Goal: Information Seeking & Learning: Learn about a topic

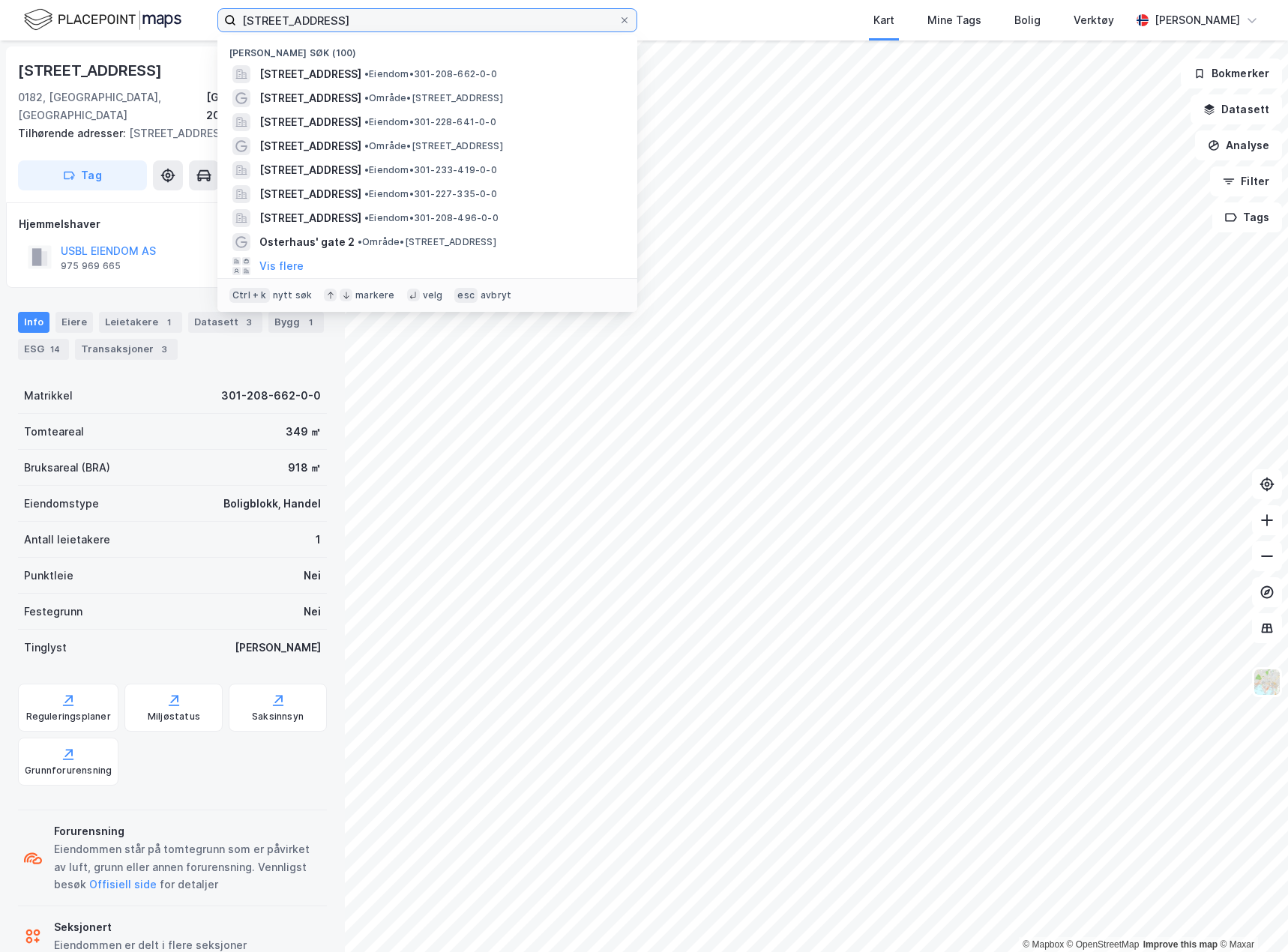
click at [399, 23] on input "[STREET_ADDRESS]" at bounding box center [427, 20] width 382 height 23
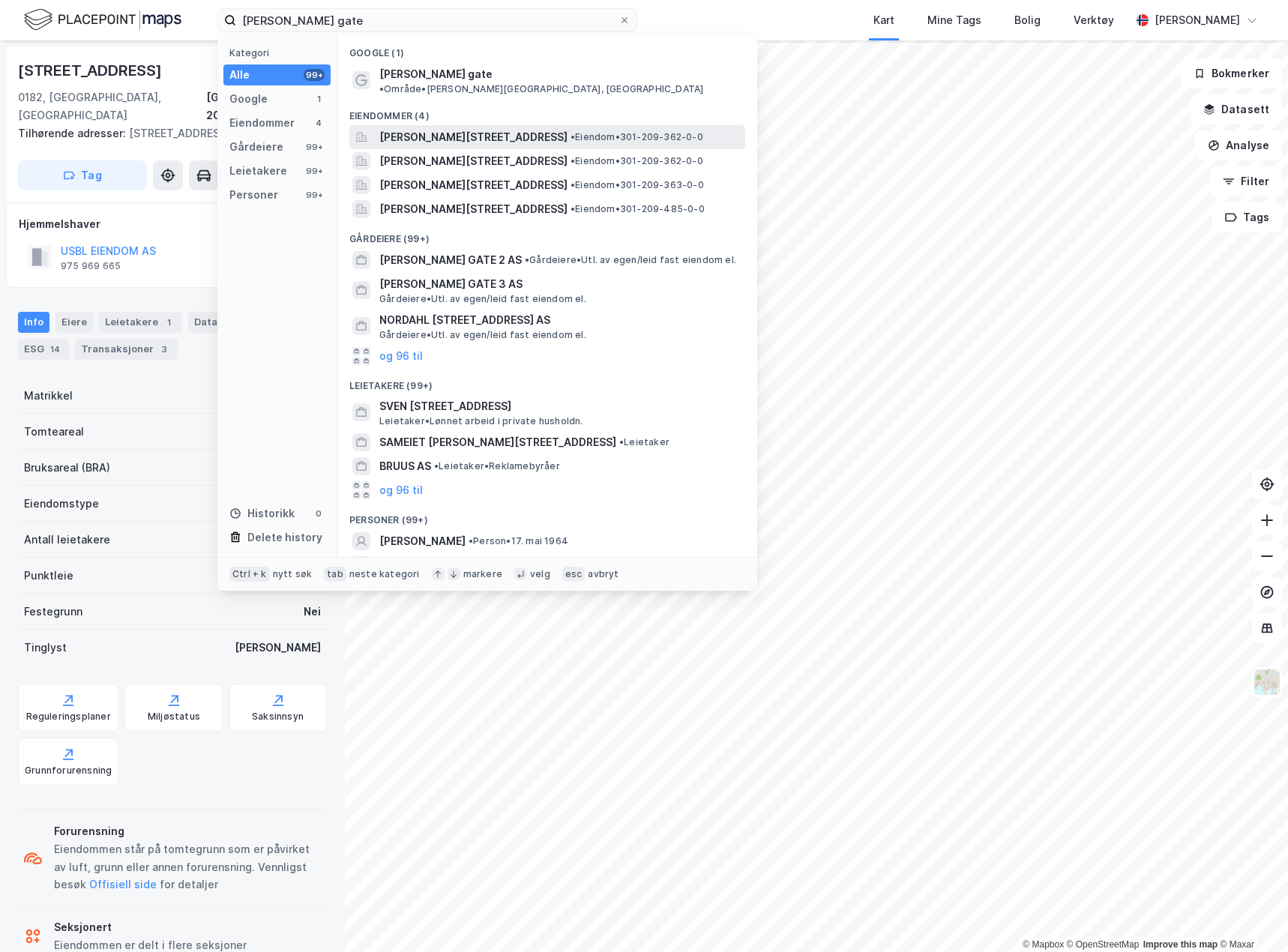
click at [442, 128] on span "[PERSON_NAME][STREET_ADDRESS]" at bounding box center [473, 137] width 188 height 18
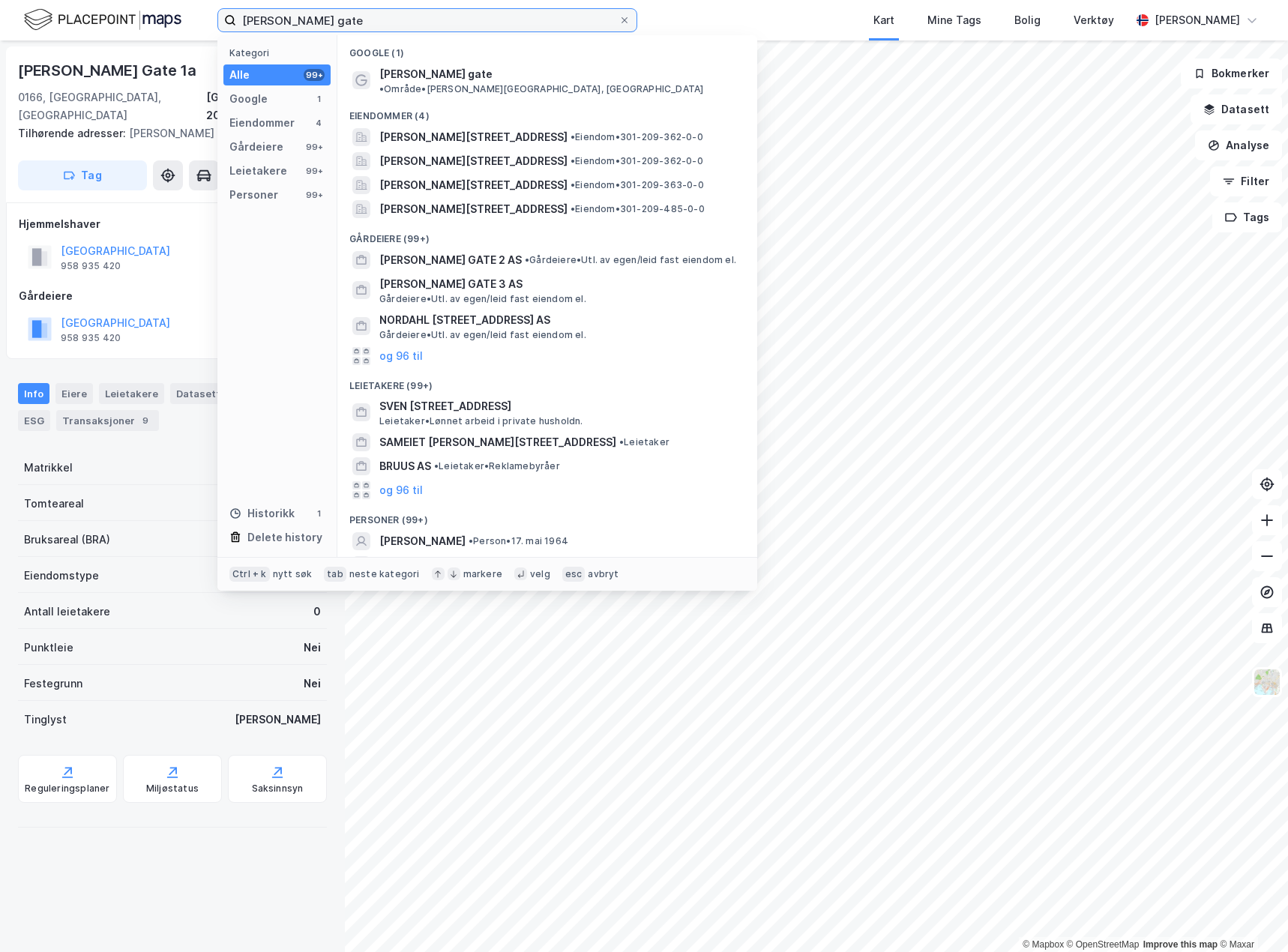
drag, startPoint x: 343, startPoint y: 17, endPoint x: 175, endPoint y: 15, distance: 168.0
click at [175, 15] on div "[PERSON_NAME] gate Kategori Alle 99+ Google 1 Eiendommer 4 Gårdeiere 99+ Leieta…" at bounding box center [644, 20] width 1288 height 40
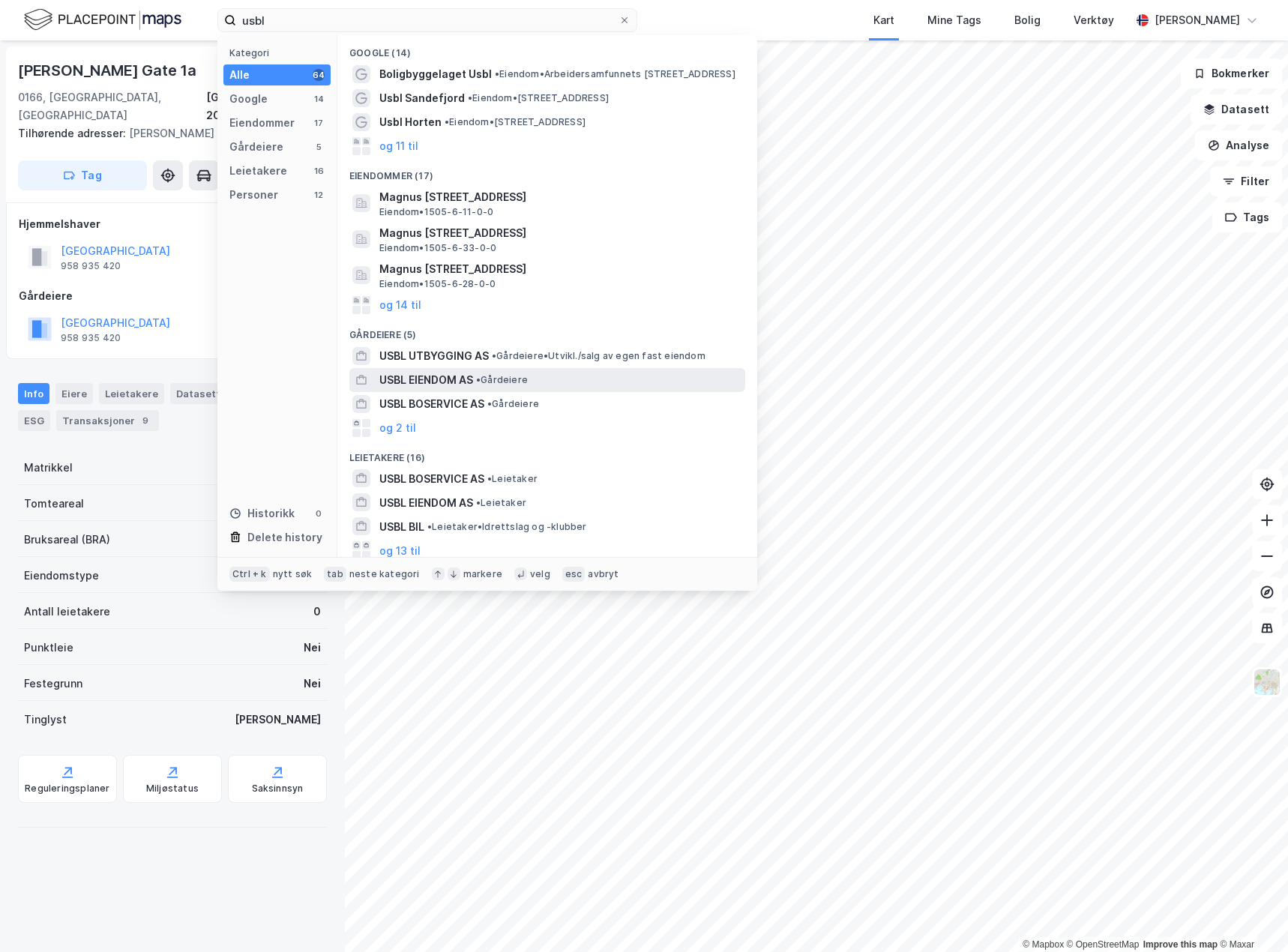
click at [449, 381] on span "USBL EIENDOM AS" at bounding box center [426, 380] width 93 height 18
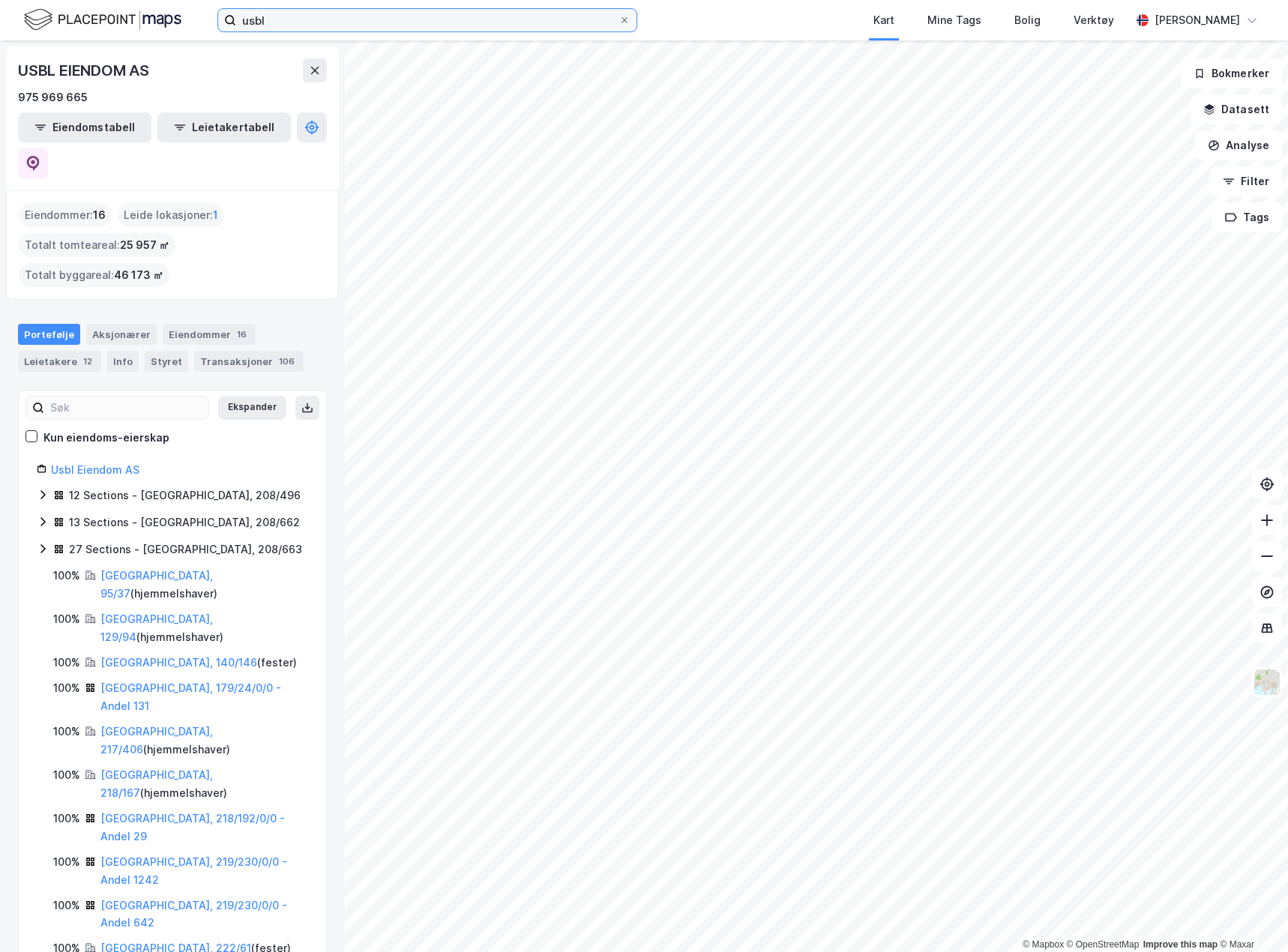
click at [291, 16] on input "usbl" at bounding box center [427, 20] width 382 height 23
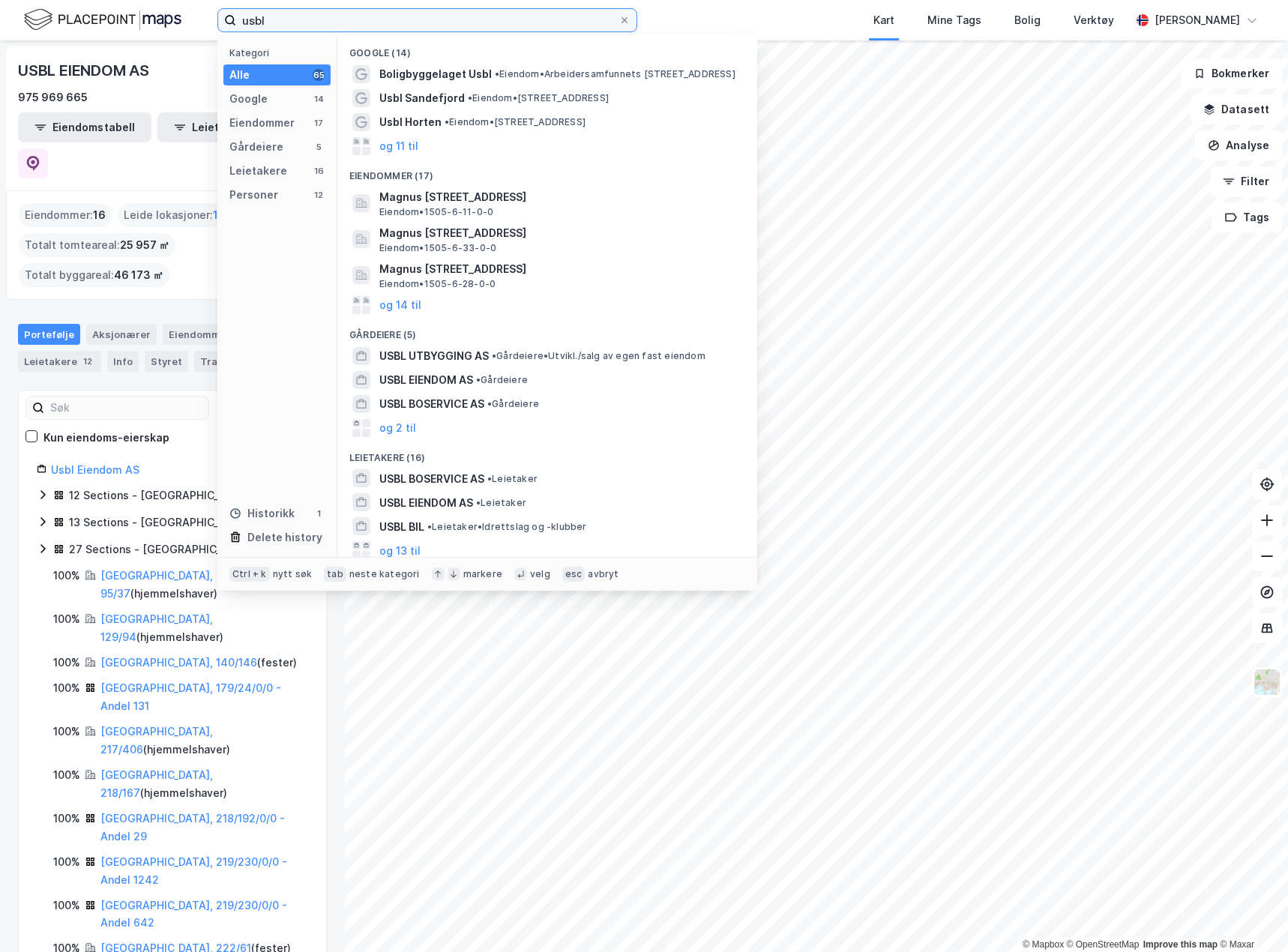
click at [291, 16] on input "usbl" at bounding box center [427, 20] width 382 height 23
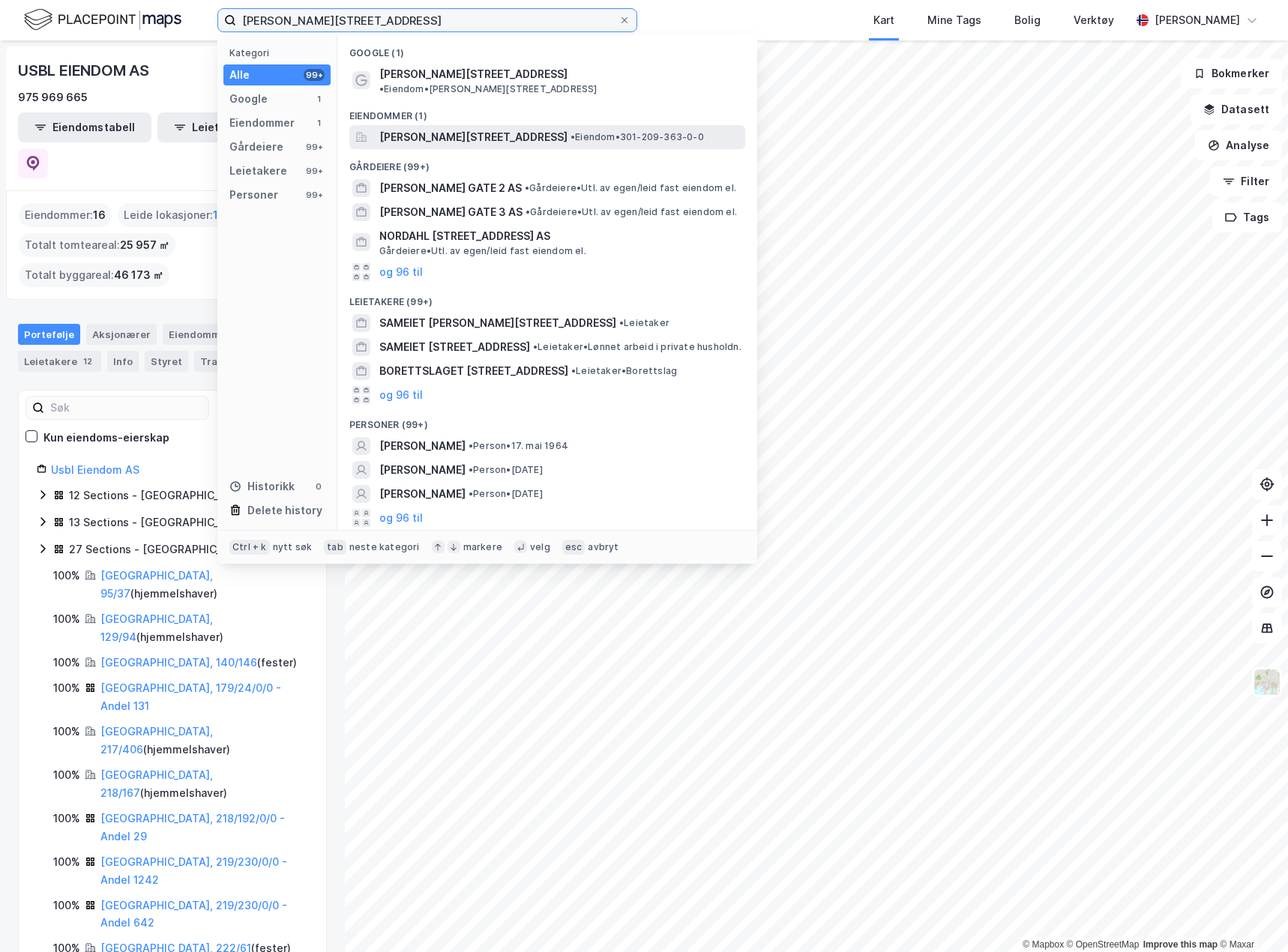
type input "[PERSON_NAME][STREET_ADDRESS]"
click at [425, 128] on span "[PERSON_NAME][STREET_ADDRESS]" at bounding box center [473, 137] width 188 height 18
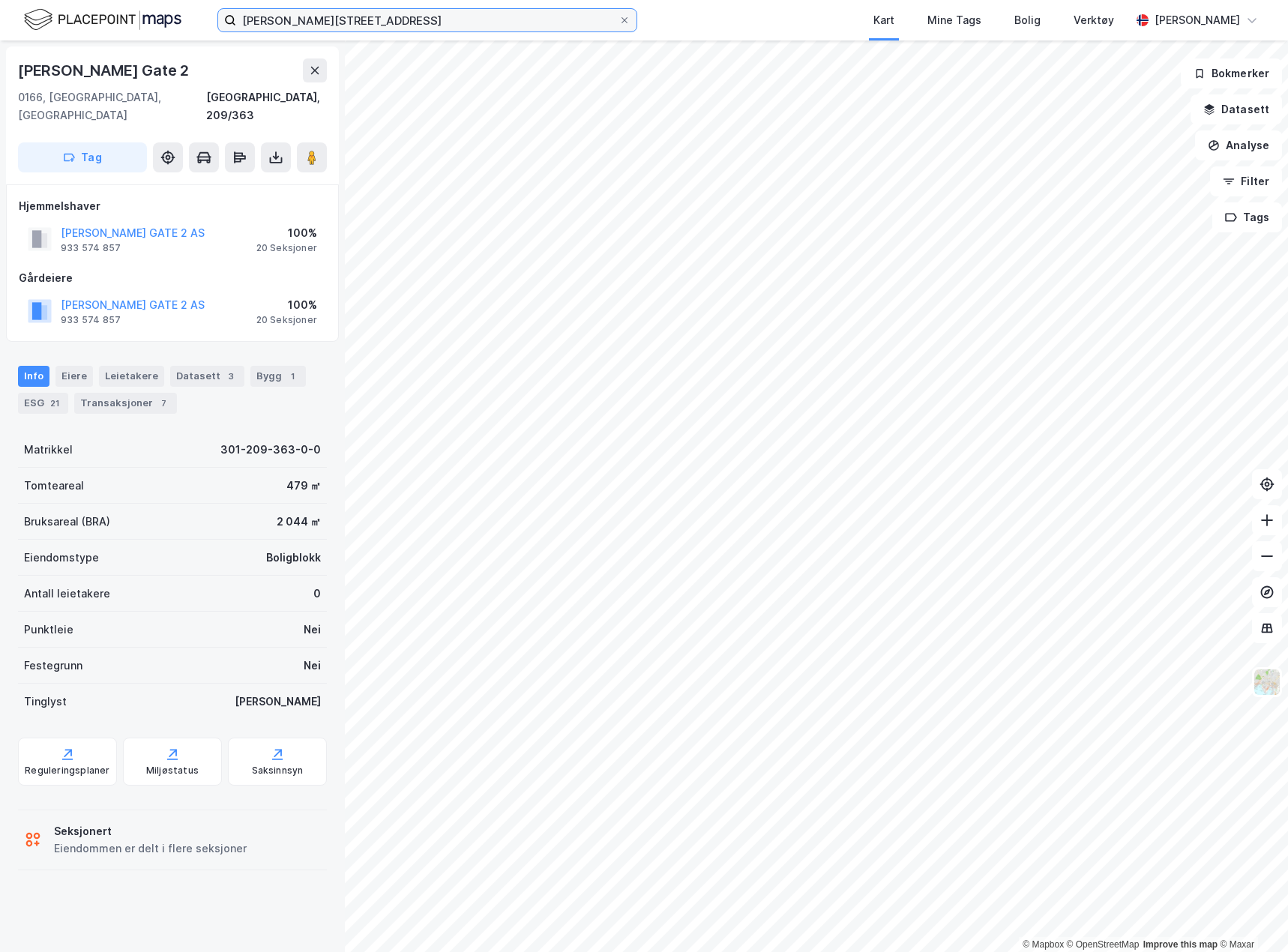
click at [350, 23] on input "[PERSON_NAME][STREET_ADDRESS]" at bounding box center [427, 20] width 382 height 23
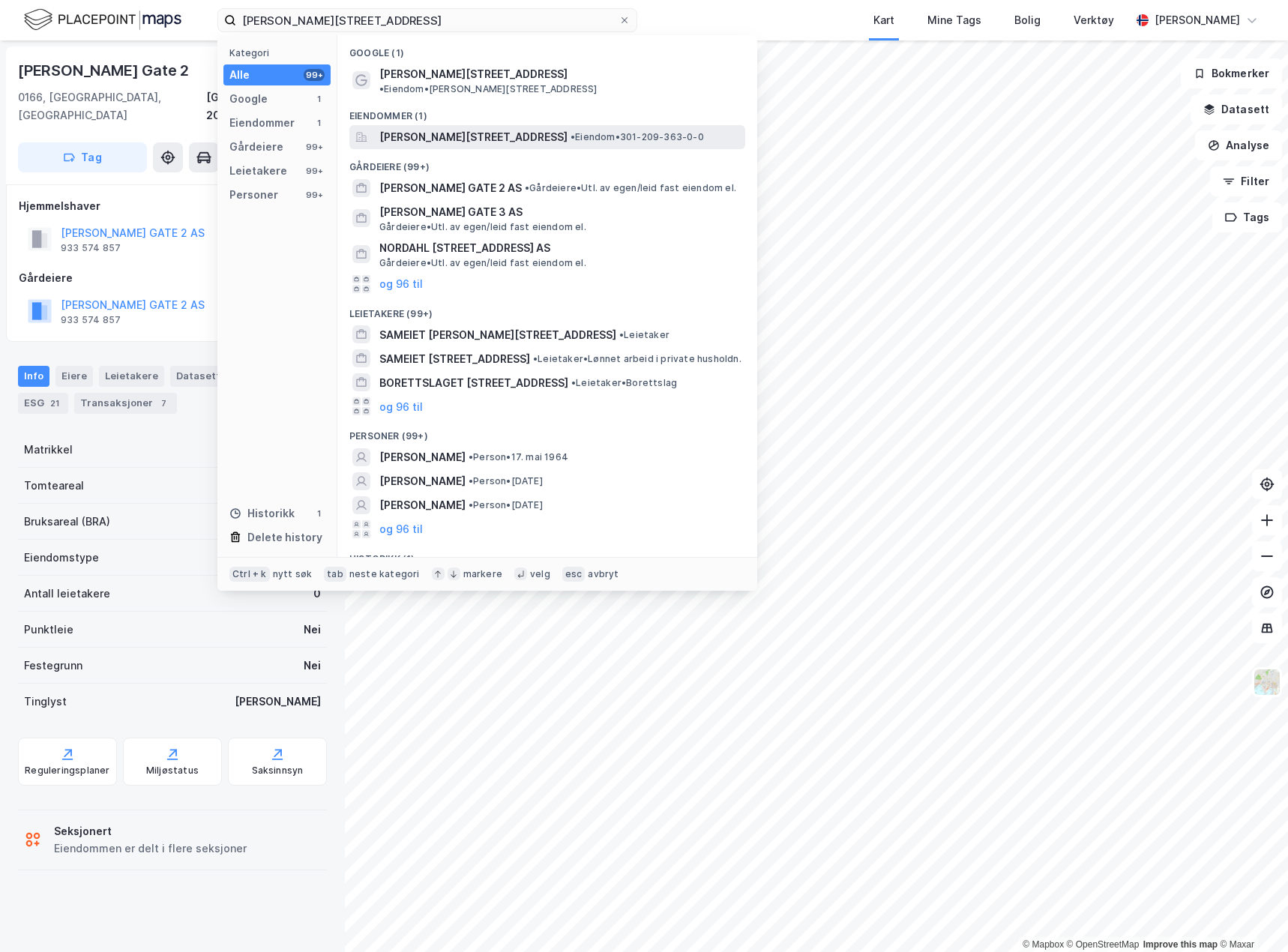
click at [416, 128] on span "[PERSON_NAME][STREET_ADDRESS]" at bounding box center [473, 137] width 188 height 18
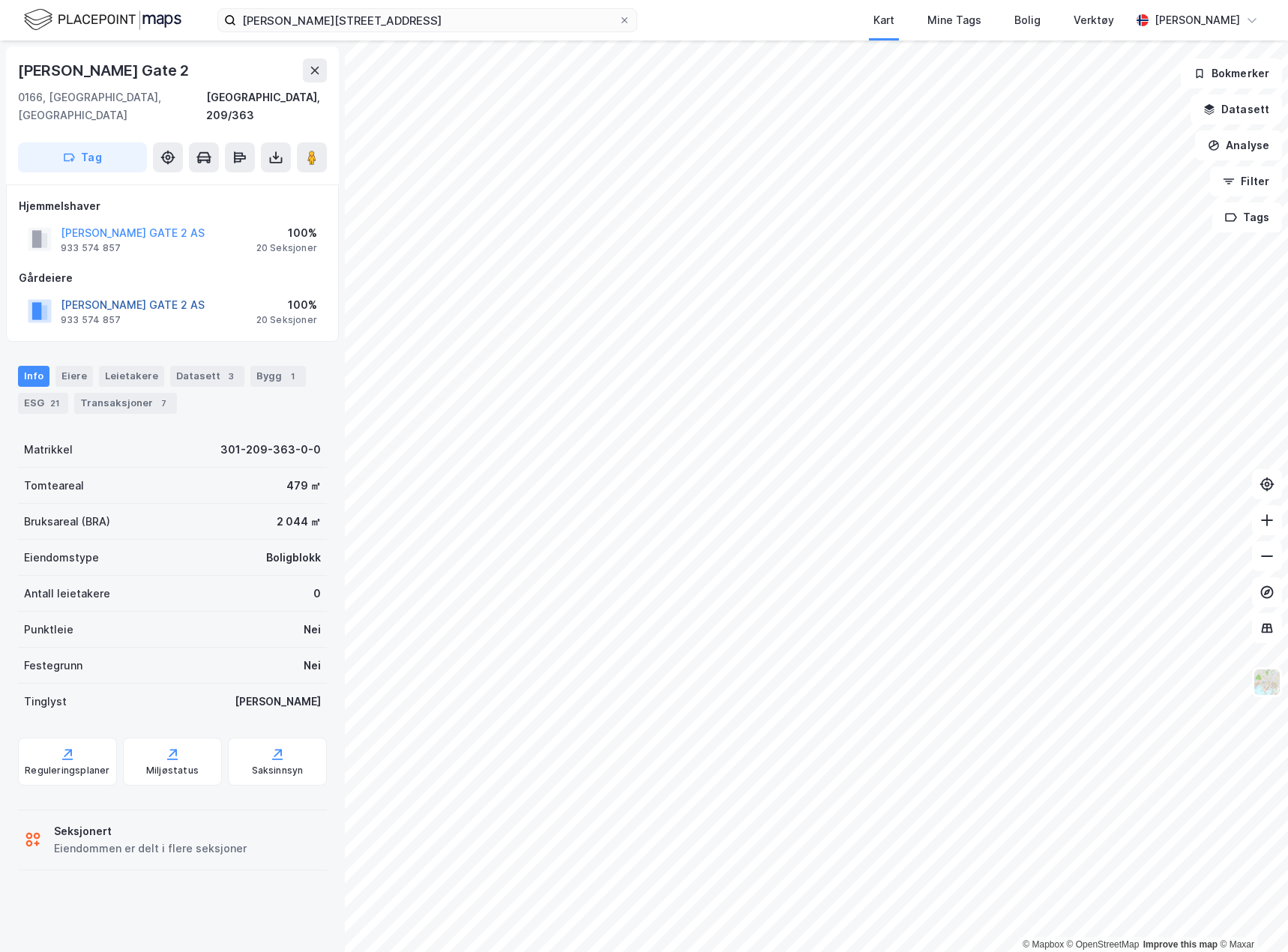
click at [0, 0] on button "[PERSON_NAME] GATE 2 AS" at bounding box center [0, 0] width 0 height 0
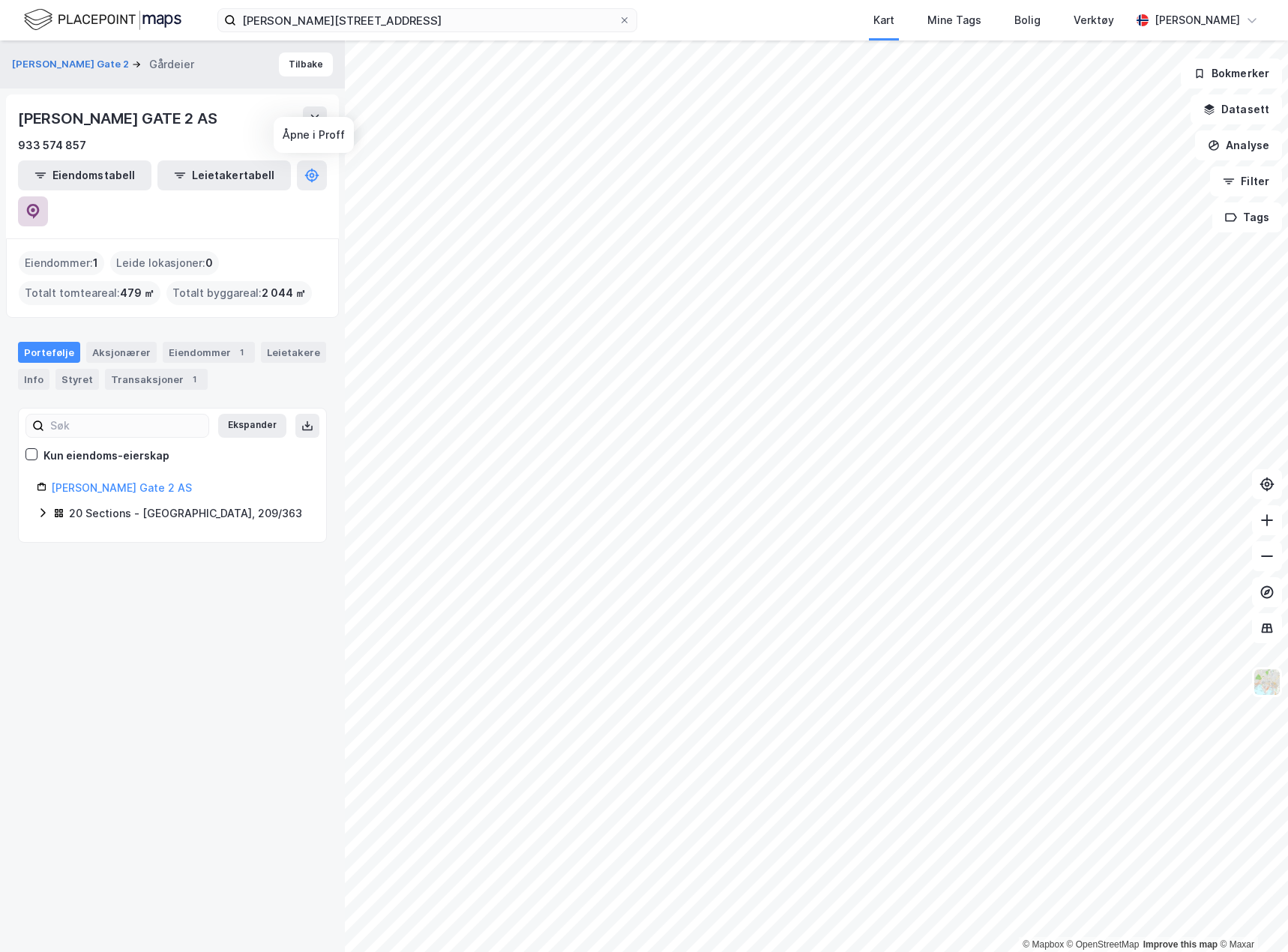
click at [40, 204] on icon at bounding box center [33, 212] width 15 height 15
click at [306, 71] on button "Tilbake" at bounding box center [305, 64] width 54 height 24
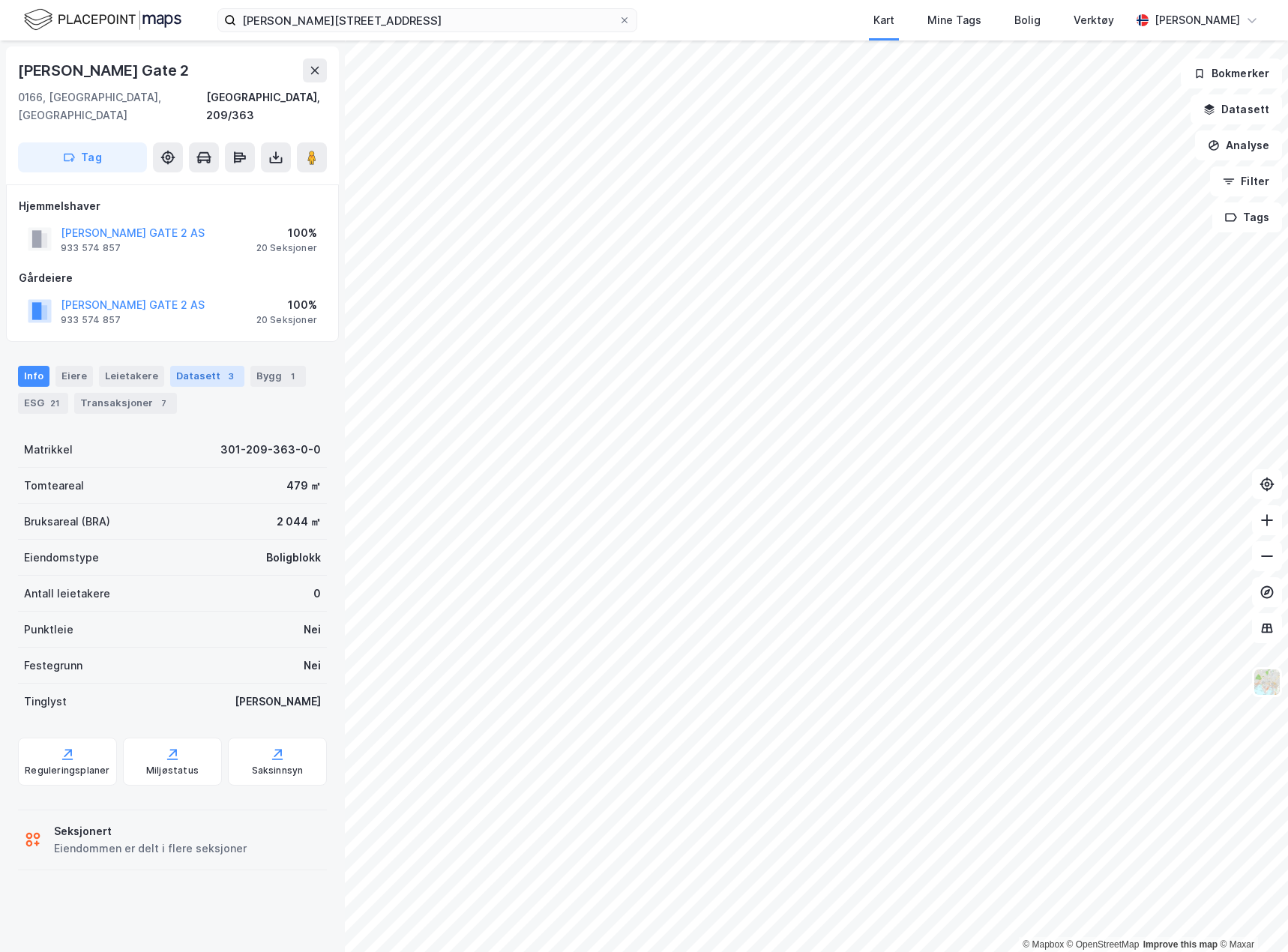
click at [208, 366] on div "Datasett 3" at bounding box center [207, 376] width 74 height 21
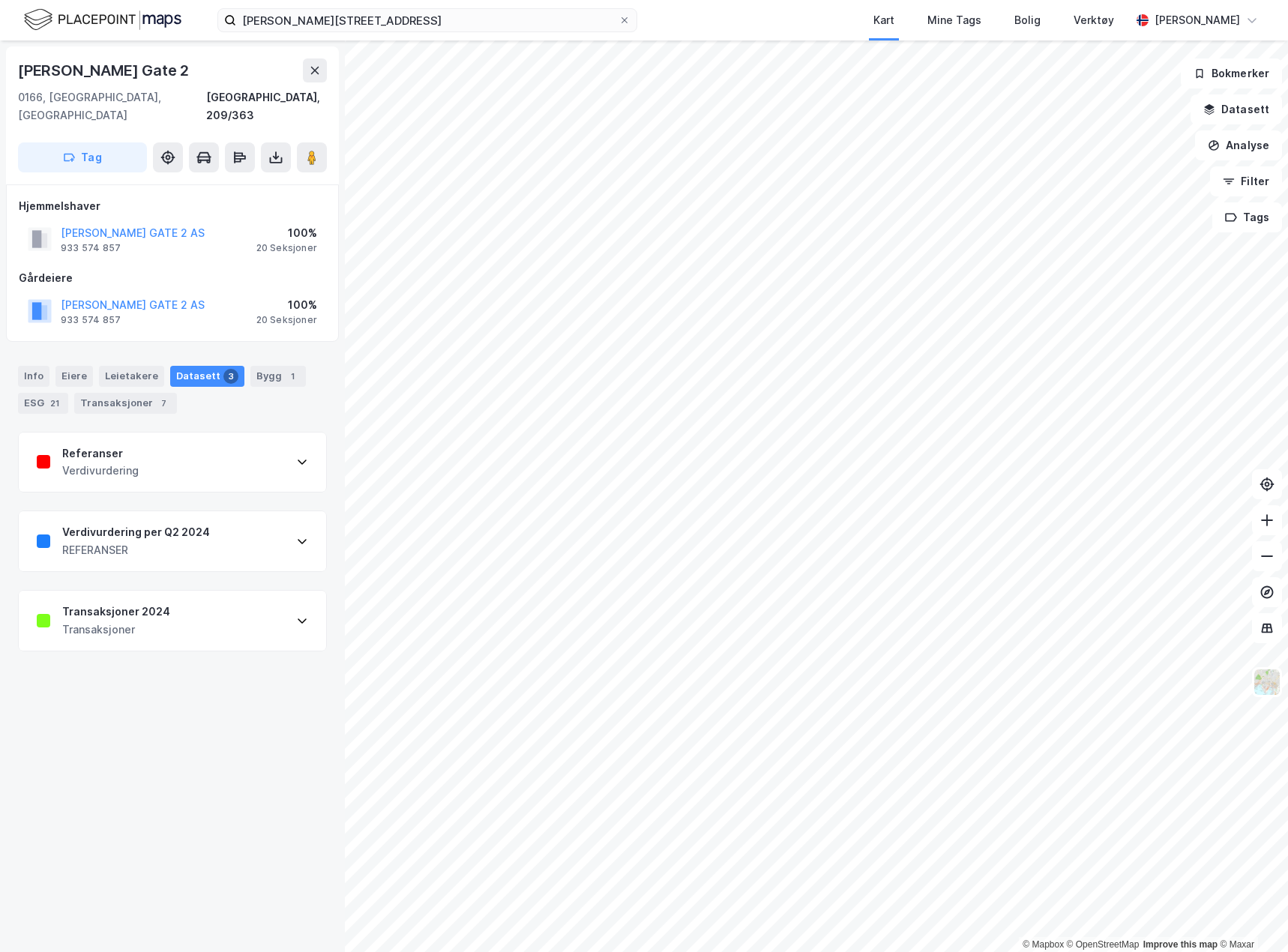
click at [201, 619] on div "Transaksjoner 2024 Transaksjoner" at bounding box center [171, 620] width 307 height 60
click at [188, 596] on div "Transaksjoner 2024 Transaksjoner" at bounding box center [171, 620] width 307 height 60
click at [46, 366] on div "Info" at bounding box center [34, 376] width 31 height 21
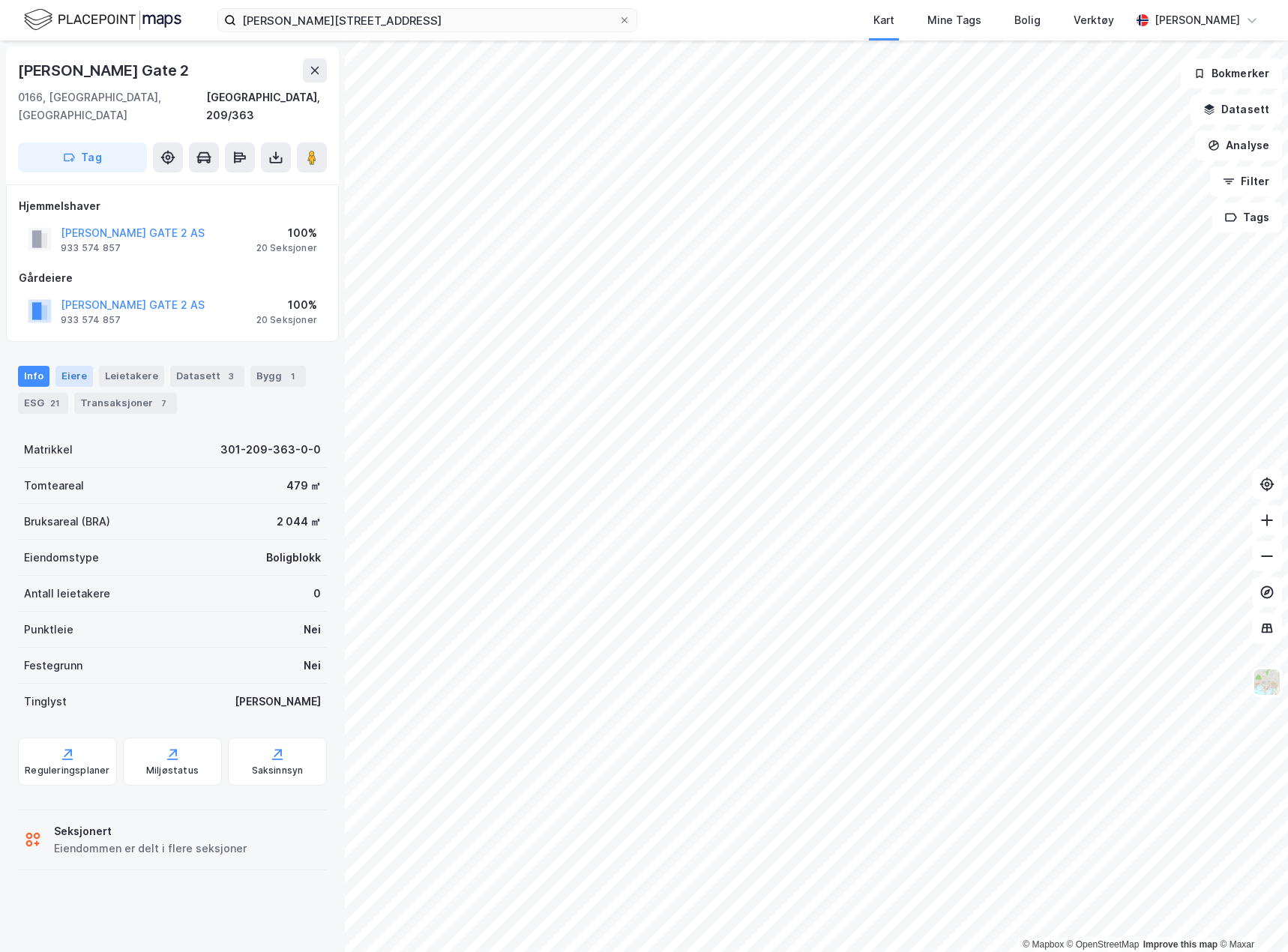
click at [83, 366] on div "Eiere" at bounding box center [74, 376] width 38 height 21
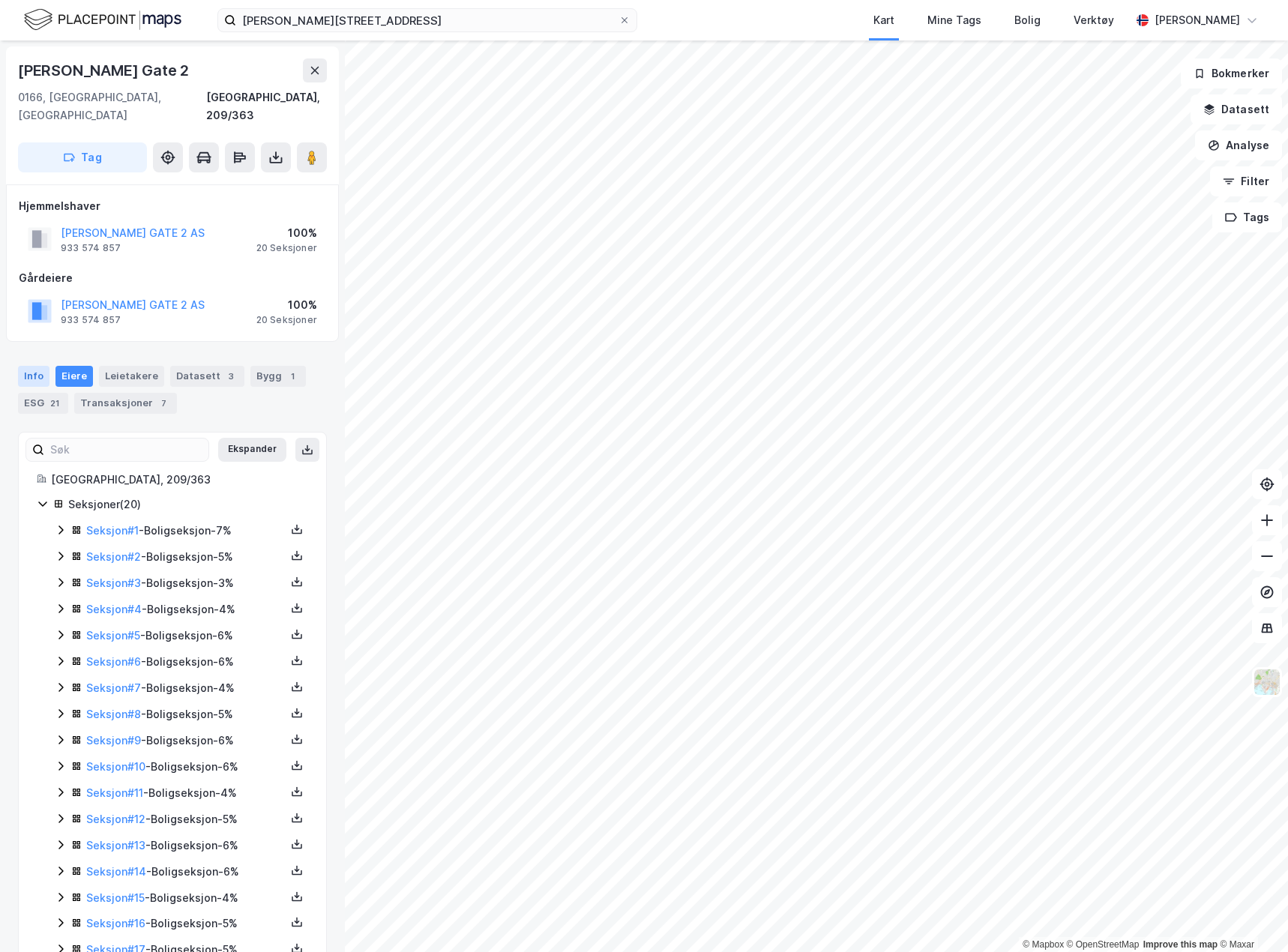
click at [26, 366] on div "Info" at bounding box center [34, 376] width 31 height 21
